Goal: Navigation & Orientation: Find specific page/section

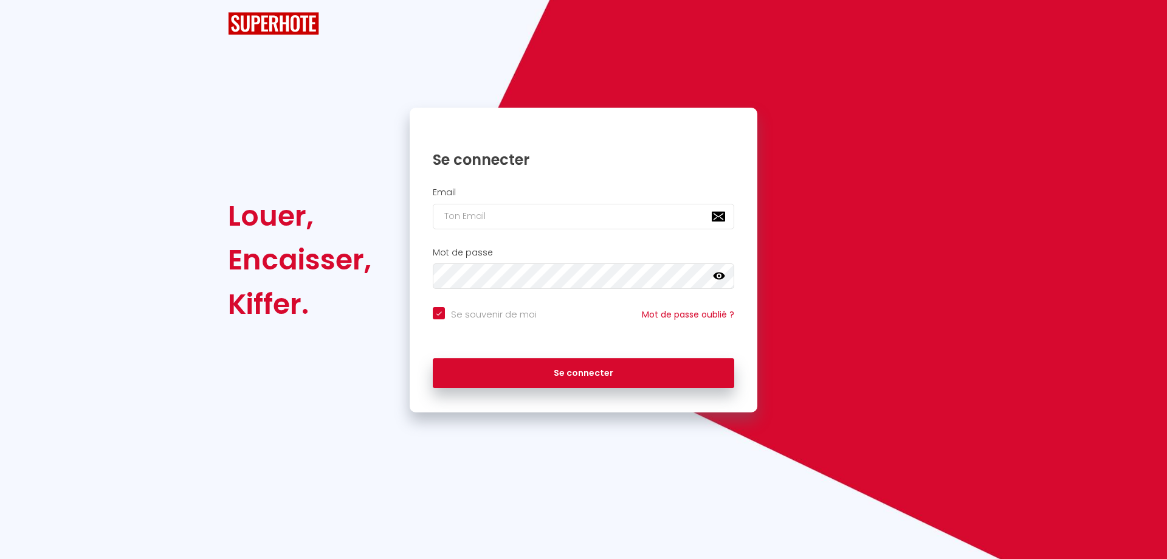
checkbox input "true"
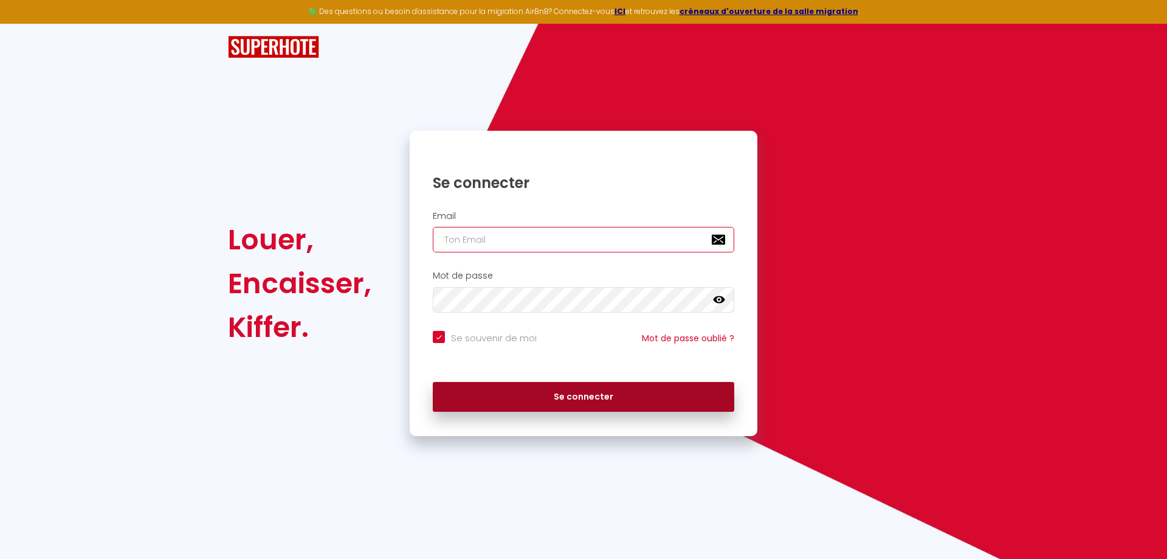
type input "[PERSON_NAME][EMAIL_ADDRESS][DOMAIN_NAME]"
click at [592, 395] on button "Se connecter" at bounding box center [583, 397] width 301 height 30
checkbox input "true"
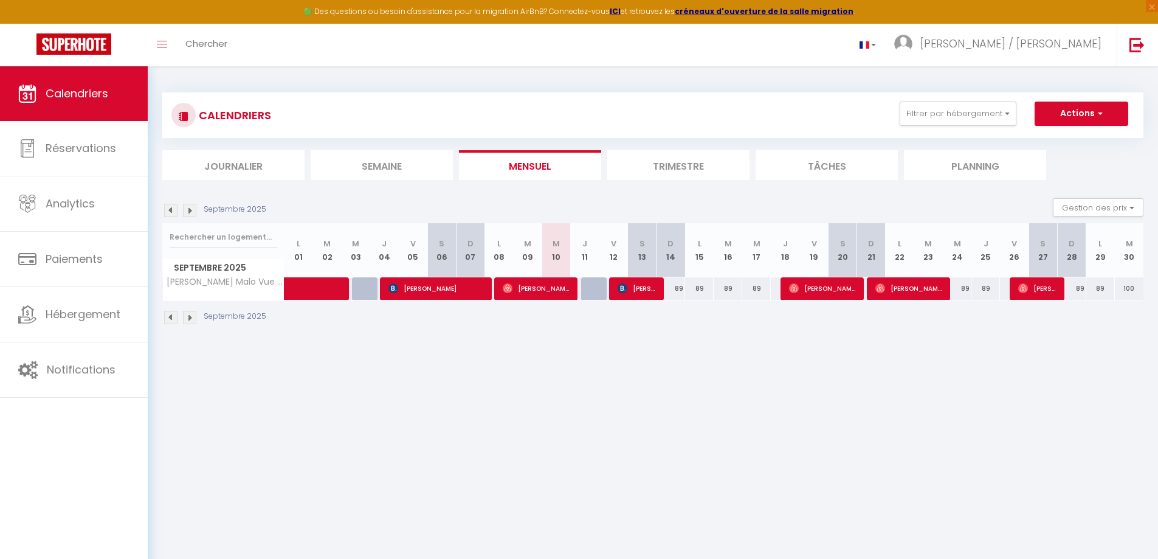
click at [652, 168] on li "Trimestre" at bounding box center [678, 165] width 142 height 30
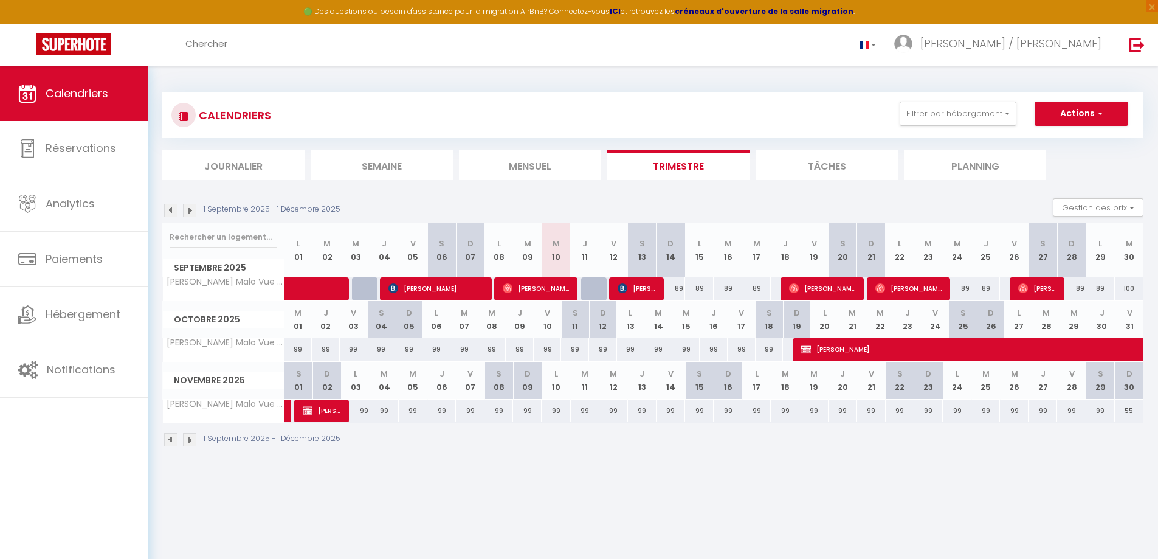
click at [652, 168] on li "Trimestre" at bounding box center [678, 165] width 142 height 30
click at [193, 209] on img at bounding box center [189, 210] width 13 height 13
